Goal: Task Accomplishment & Management: Complete application form

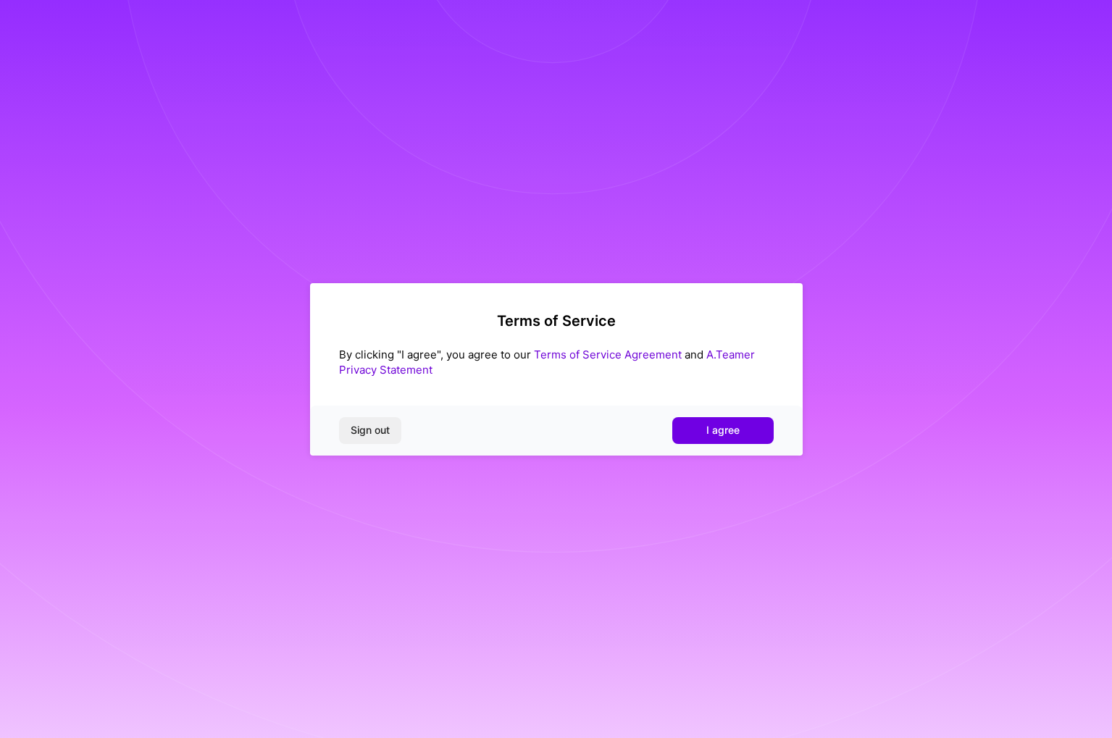
click at [712, 421] on button "I agree" at bounding box center [722, 430] width 101 height 26
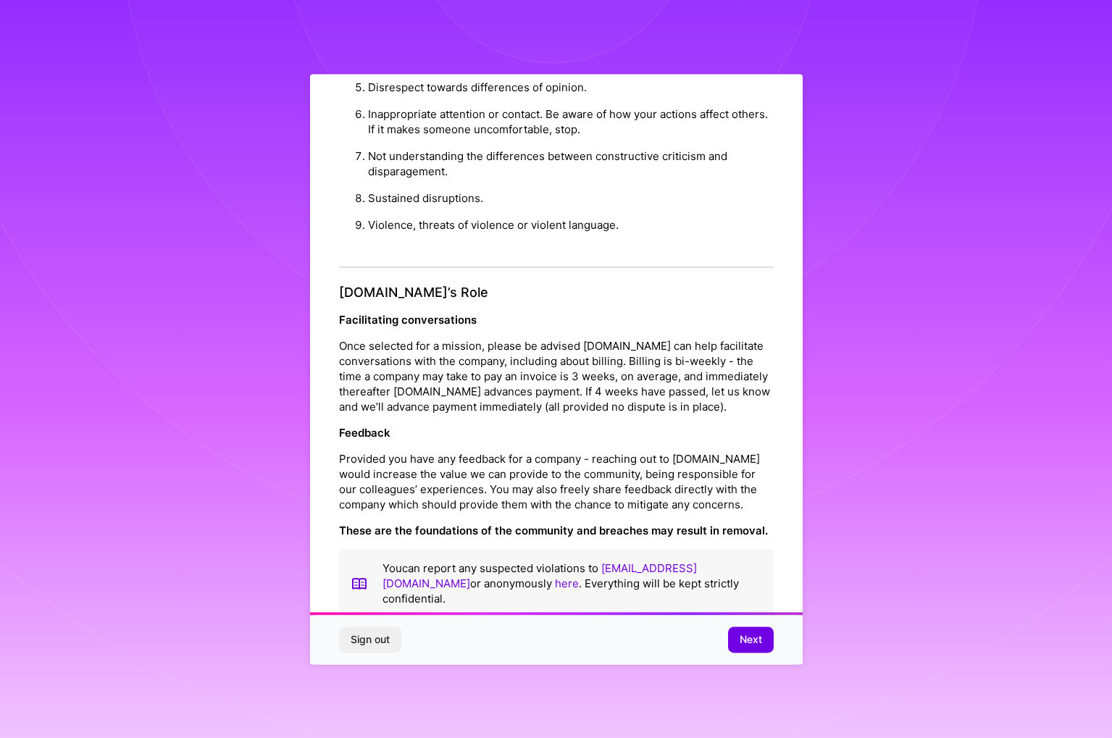
scroll to position [17, 0]
click at [738, 637] on button "Next" at bounding box center [751, 640] width 46 height 26
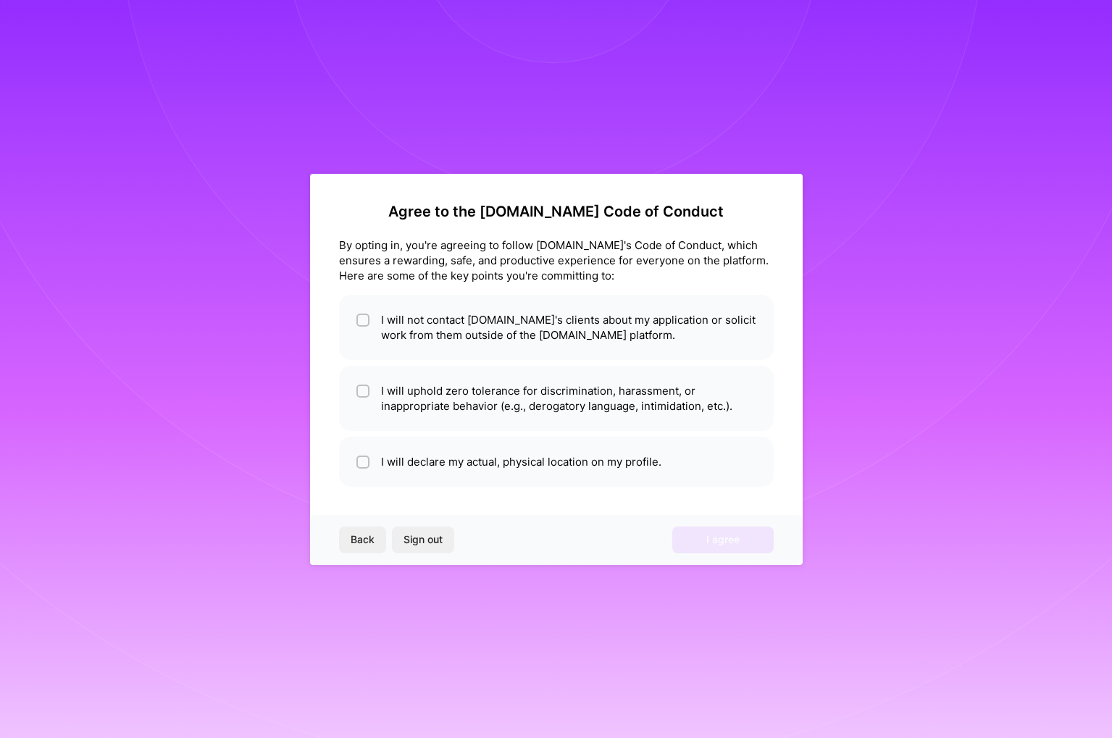
scroll to position [0, 0]
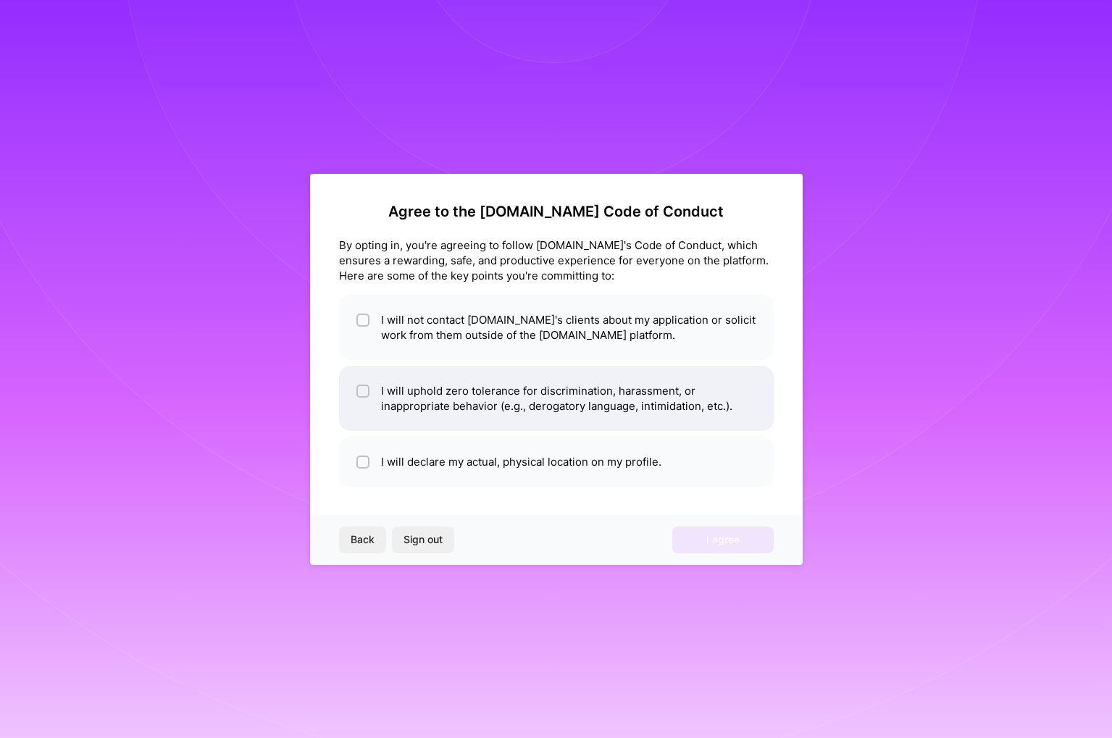
click at [361, 388] on input "checkbox" at bounding box center [364, 392] width 10 height 10
checkbox input "true"
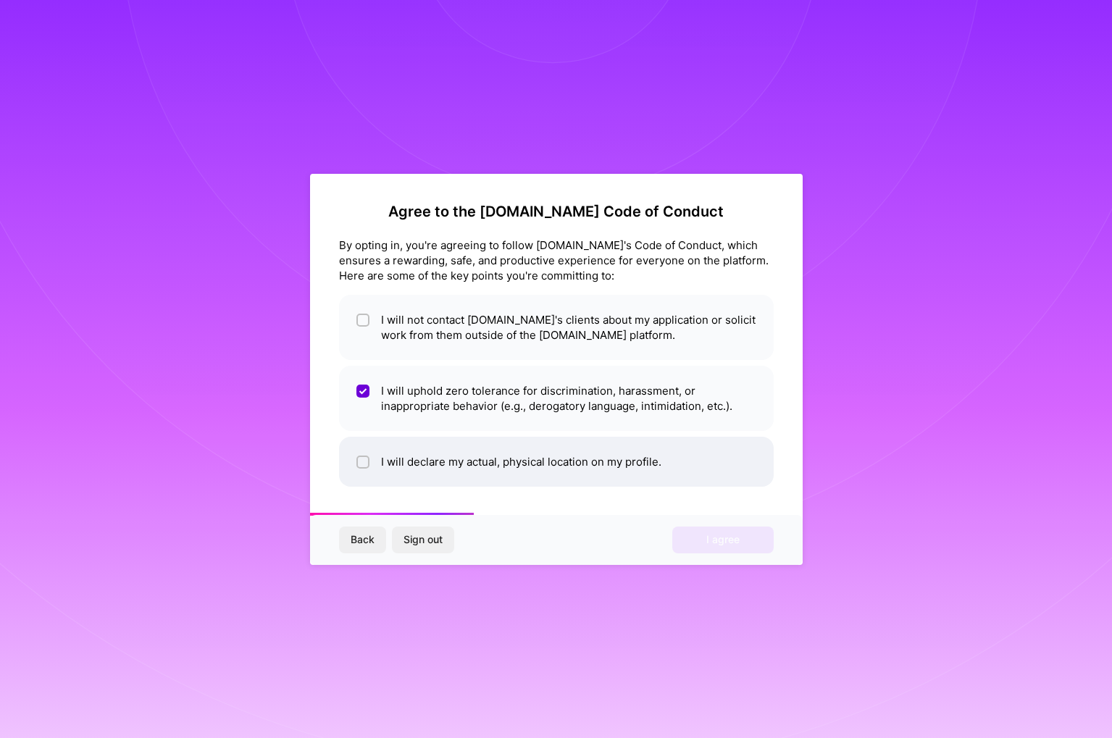
click at [359, 459] on input "checkbox" at bounding box center [364, 463] width 10 height 10
checkbox input "true"
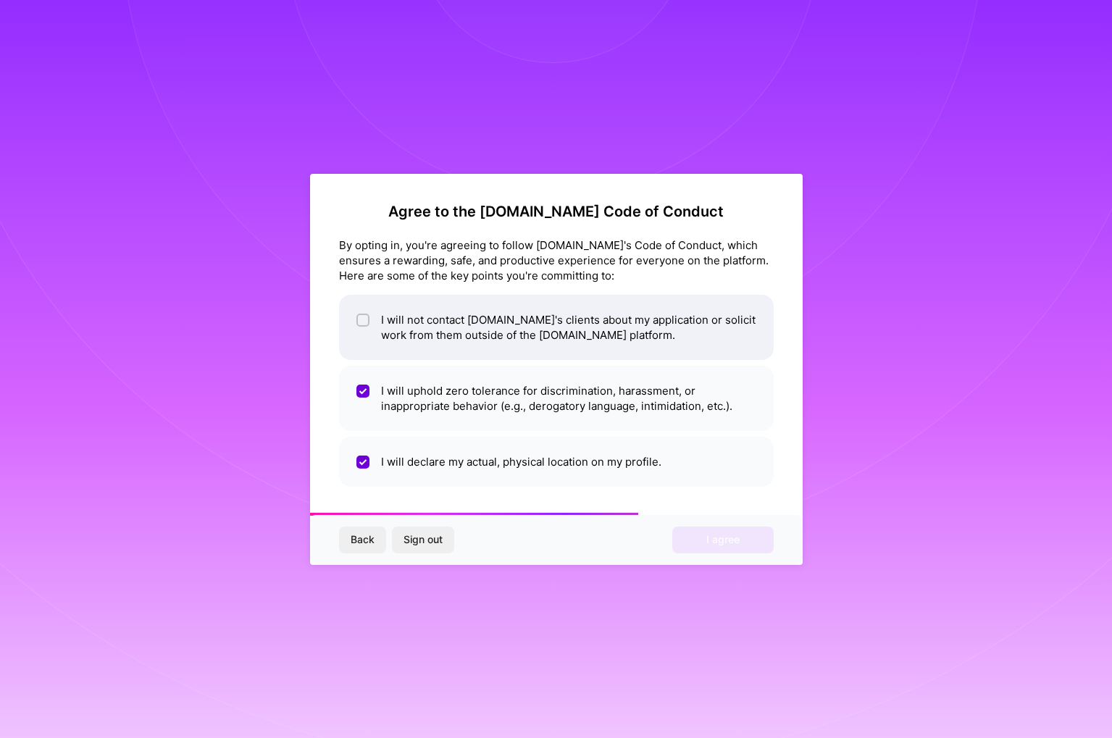
click at [366, 318] on input "checkbox" at bounding box center [364, 321] width 10 height 10
checkbox input "true"
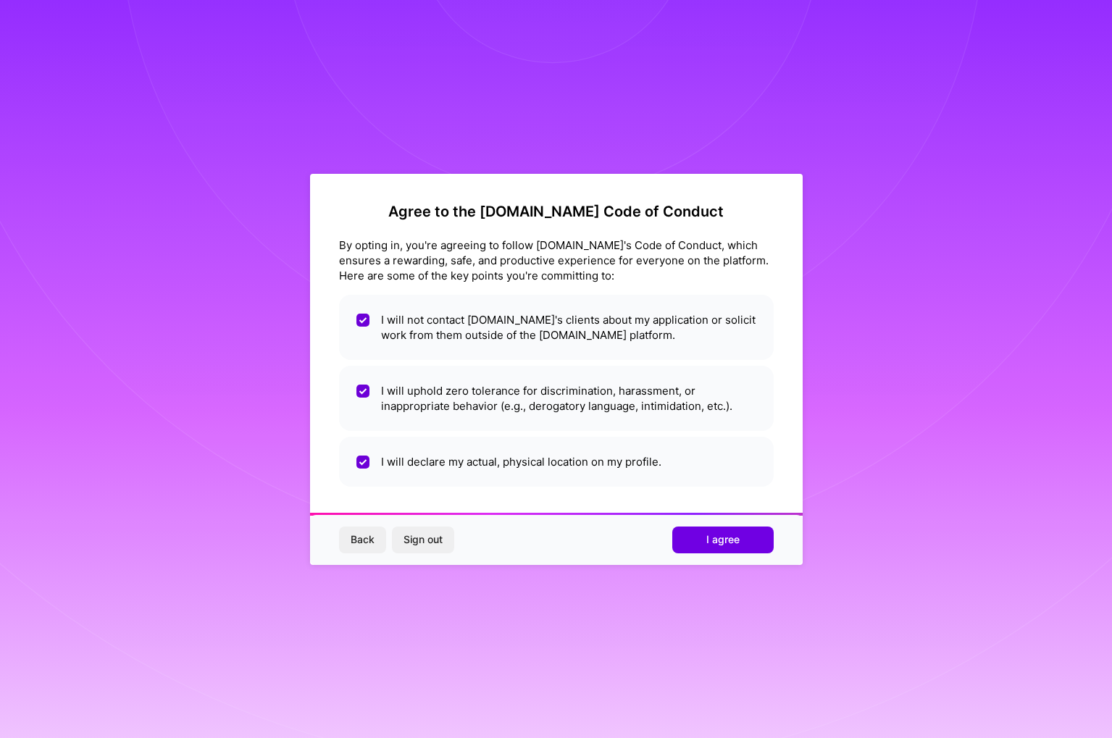
click at [690, 537] on button "I agree" at bounding box center [722, 540] width 101 height 26
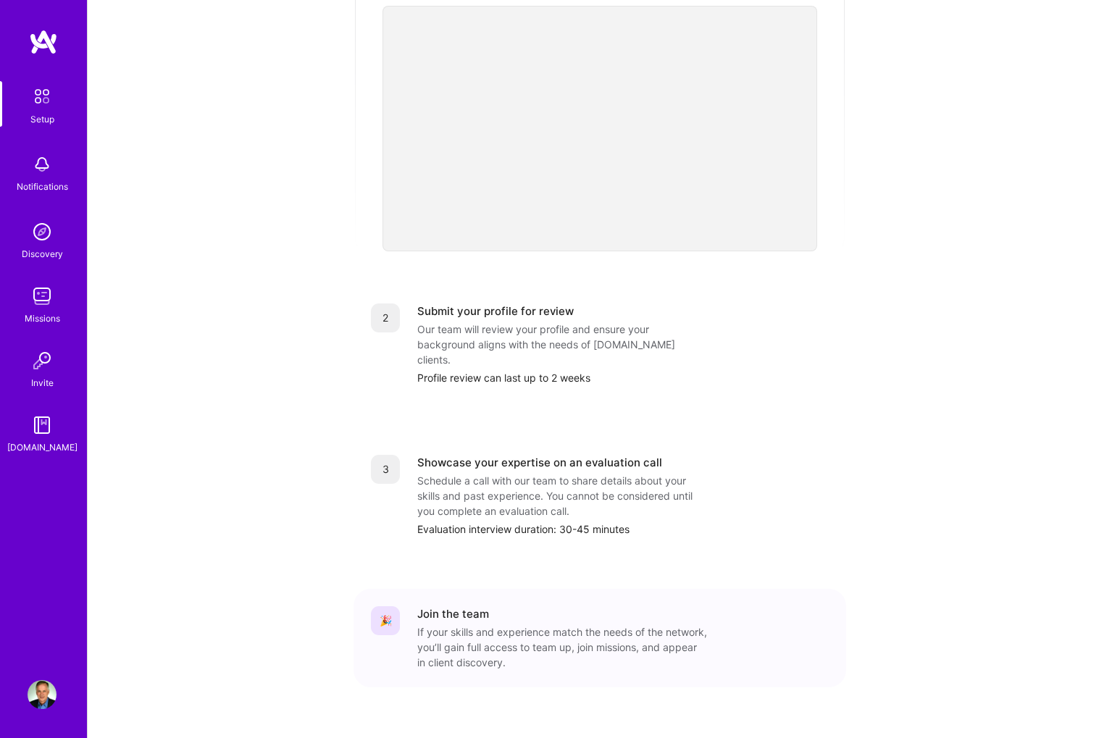
scroll to position [363, 0]
click at [529, 474] on div "Schedule a call with our team to share details about your skills and past exper…" at bounding box center [562, 497] width 290 height 46
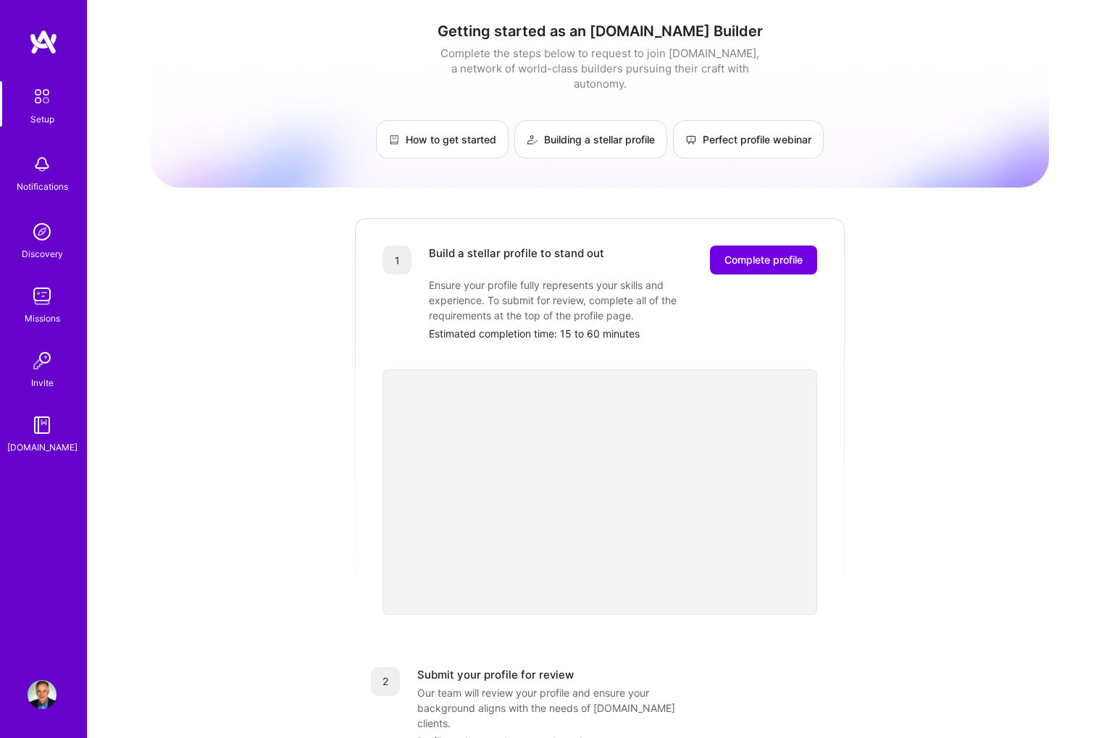
scroll to position [0, 0]
click at [605, 130] on link "Building a stellar profile" at bounding box center [590, 139] width 153 height 38
